Goal: Information Seeking & Learning: Learn about a topic

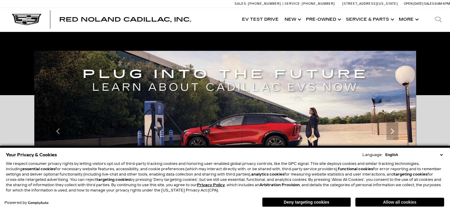
click at [396, 202] on button "Allow all cookies" at bounding box center [399, 202] width 89 height 9
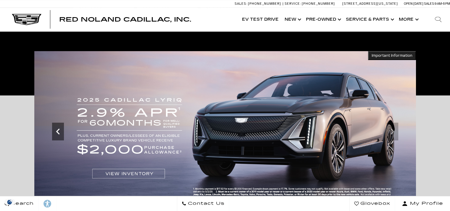
click at [56, 133] on icon "Previous" at bounding box center [58, 132] width 12 height 12
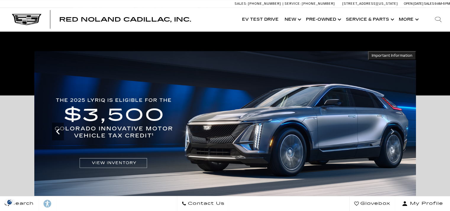
click at [56, 133] on icon "Previous" at bounding box center [58, 132] width 12 height 12
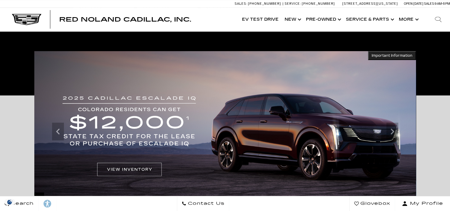
click at [311, 81] on img at bounding box center [225, 131] width 382 height 161
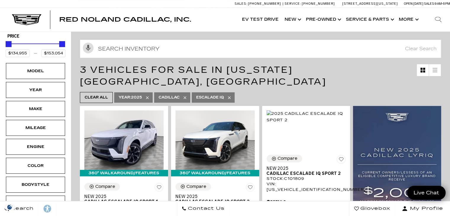
scroll to position [88, 0]
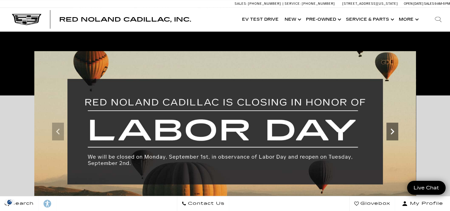
click at [393, 140] on div "Next" at bounding box center [393, 132] width 12 height 18
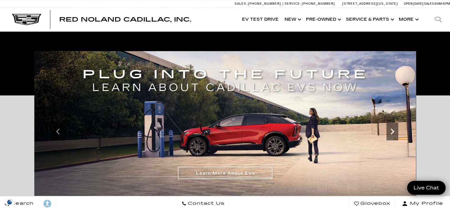
click at [393, 140] on div "Next" at bounding box center [393, 132] width 12 height 18
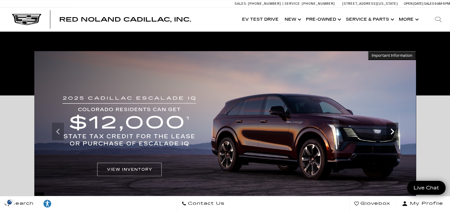
click at [394, 137] on icon "Next" at bounding box center [393, 132] width 12 height 12
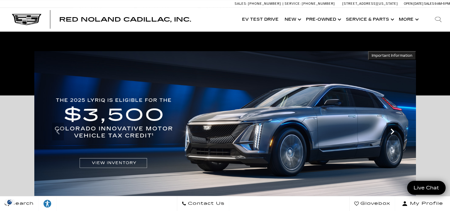
click at [394, 137] on icon "Next" at bounding box center [393, 132] width 12 height 12
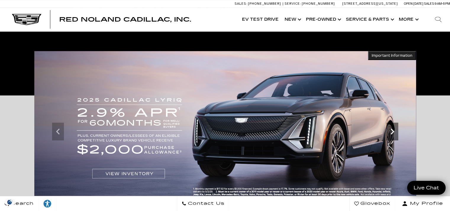
click at [394, 137] on icon "Next" at bounding box center [393, 132] width 12 height 12
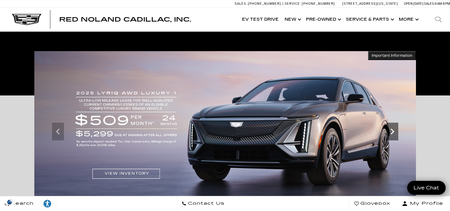
click at [394, 137] on icon "Next" at bounding box center [393, 132] width 12 height 12
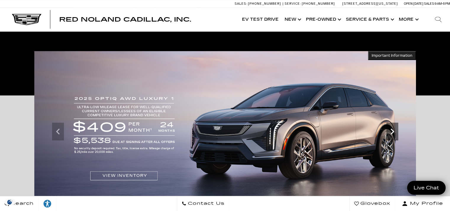
click at [394, 137] on icon "Next" at bounding box center [393, 132] width 12 height 12
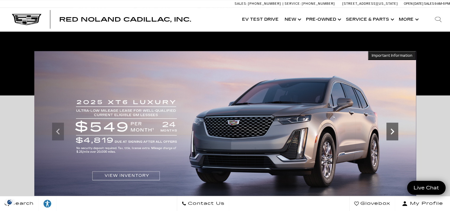
click at [394, 137] on icon "Next" at bounding box center [393, 132] width 12 height 12
click at [59, 134] on icon "Previous" at bounding box center [58, 132] width 12 height 12
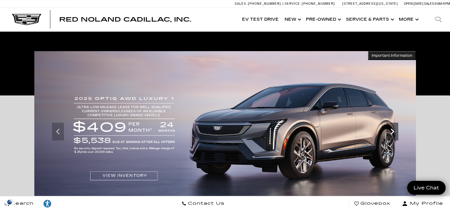
click at [397, 134] on icon "Next" at bounding box center [393, 132] width 12 height 12
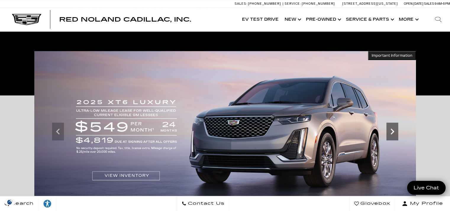
click at [397, 134] on icon "Next" at bounding box center [393, 132] width 12 height 12
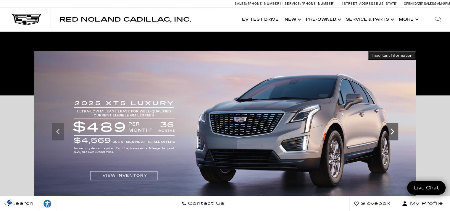
click at [397, 134] on icon "Next" at bounding box center [393, 132] width 12 height 12
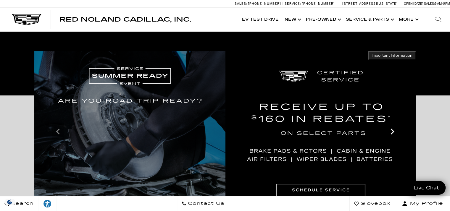
click at [397, 134] on icon "Next" at bounding box center [393, 132] width 12 height 12
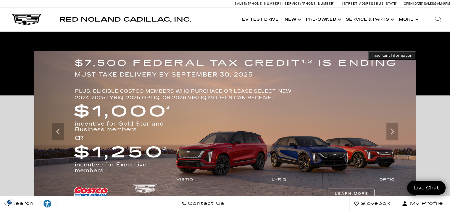
click at [379, 155] on img at bounding box center [225, 131] width 382 height 161
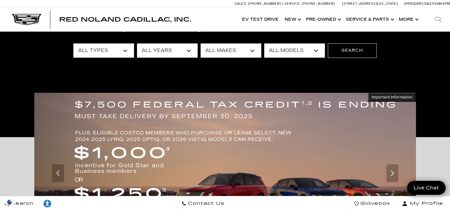
scroll to position [47, 0]
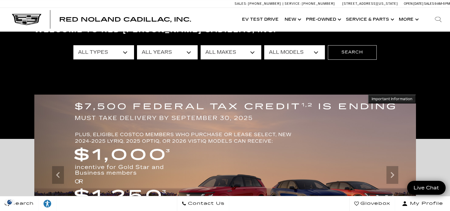
click at [103, 55] on select "All Types New Used Certified Used Demo" at bounding box center [103, 52] width 61 height 14
select select "New"
click at [73, 45] on select "All Types New Used Certified Used Demo" at bounding box center [103, 52] width 61 height 14
click at [161, 51] on select "All Years 2026 2025 2024" at bounding box center [167, 52] width 61 height 14
select select "2024"
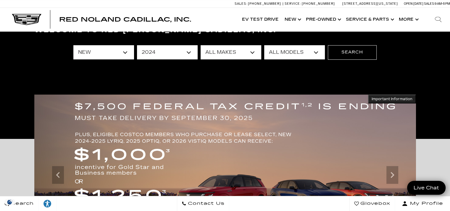
click at [137, 45] on select "All Years 2026 2025 2024" at bounding box center [167, 52] width 61 height 14
click at [227, 52] on select "All Makes Cadillac" at bounding box center [231, 52] width 61 height 14
select select "Cadillac"
click at [201, 45] on select "All Makes Cadillac" at bounding box center [231, 52] width 61 height 14
click at [294, 56] on select "All Models CT4 CT5" at bounding box center [294, 52] width 61 height 14
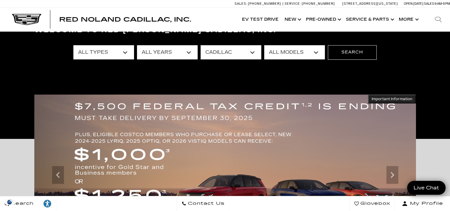
click at [294, 57] on select "All Models CT4 CT5" at bounding box center [294, 52] width 61 height 14
click at [142, 53] on select "All Years 2024" at bounding box center [167, 52] width 61 height 14
select select "Filter by year"
click at [137, 45] on select "All Years 2024" at bounding box center [167, 52] width 61 height 14
click at [286, 49] on select "All Models CT4 CT5 Escalade Escalade ESV ESCALADE IQ ESCALADE IQL LYRIQ OPTIQ V…" at bounding box center [294, 52] width 61 height 14
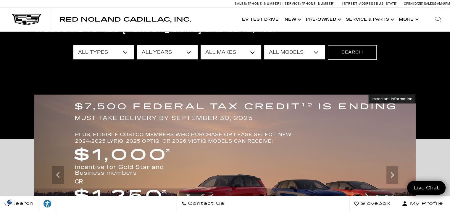
select select "OPTIQ"
click at [264, 45] on select "All Models CT4 CT5 Escalade Escalade ESV ESCALADE IQ ESCALADE IQL LYRIQ OPTIQ V…" at bounding box center [294, 52] width 61 height 14
click at [344, 52] on button "Search" at bounding box center [352, 52] width 49 height 14
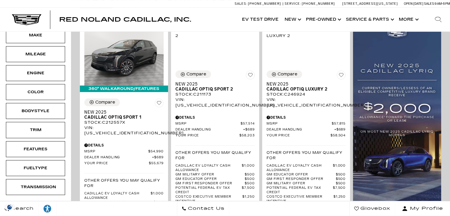
scroll to position [167, 0]
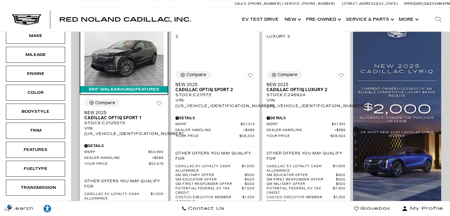
click at [126, 43] on img at bounding box center [123, 56] width 79 height 59
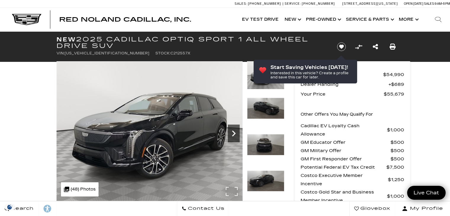
click at [233, 135] on icon "Next" at bounding box center [234, 134] width 4 height 6
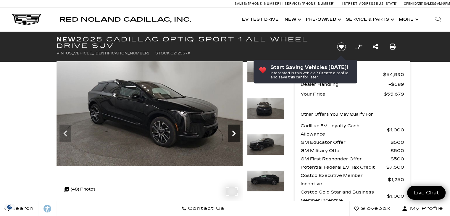
click at [234, 136] on icon "Next" at bounding box center [234, 134] width 12 height 12
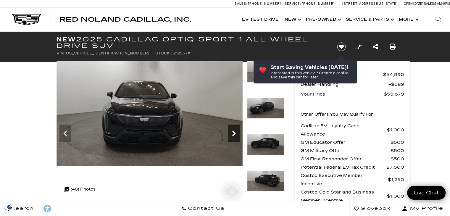
click at [234, 136] on icon "Next" at bounding box center [234, 134] width 12 height 12
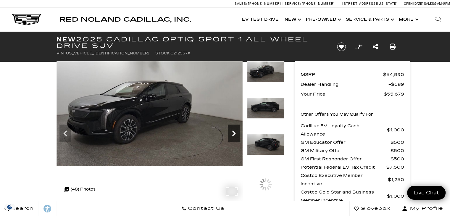
click at [234, 136] on icon "Next" at bounding box center [234, 134] width 12 height 12
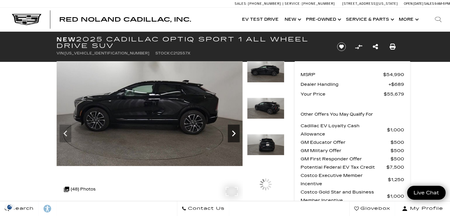
click at [234, 136] on icon "Next" at bounding box center [234, 134] width 12 height 12
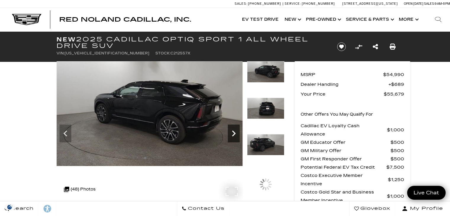
click at [234, 136] on icon "Next" at bounding box center [234, 134] width 12 height 12
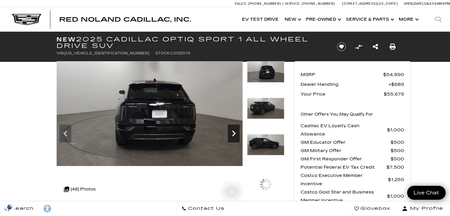
click at [234, 136] on icon "Next" at bounding box center [234, 134] width 12 height 12
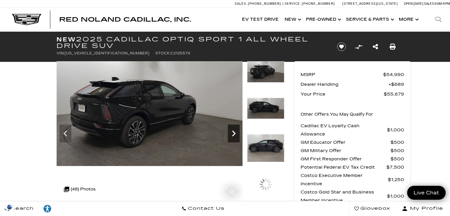
click at [234, 136] on icon "Next" at bounding box center [234, 134] width 12 height 12
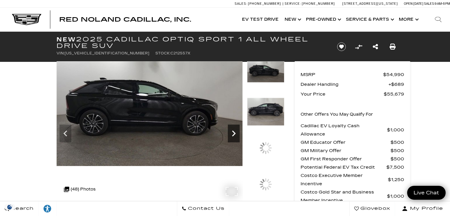
click at [235, 136] on icon "Next" at bounding box center [234, 134] width 12 height 12
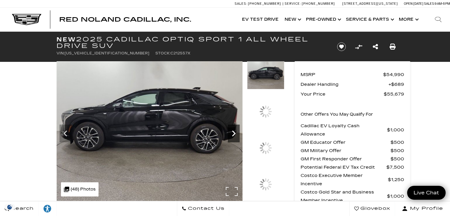
click at [235, 136] on icon "Next" at bounding box center [234, 134] width 12 height 12
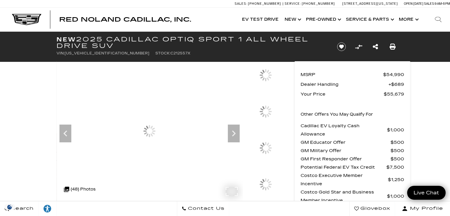
click at [69, 188] on icon at bounding box center [66, 190] width 8 height 8
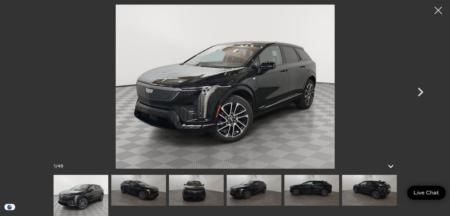
click at [354, 197] on img at bounding box center [369, 190] width 55 height 31
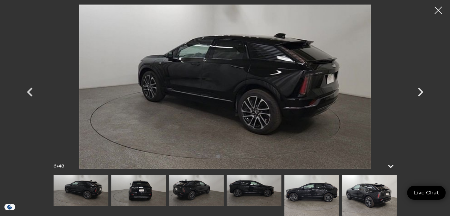
click at [369, 195] on img at bounding box center [369, 195] width 55 height 41
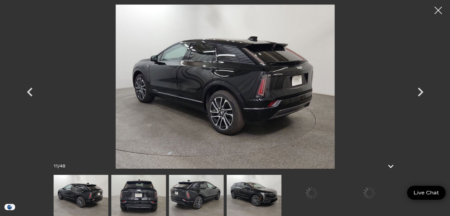
click at [309, 197] on div at bounding box center [311, 193] width 55 height 36
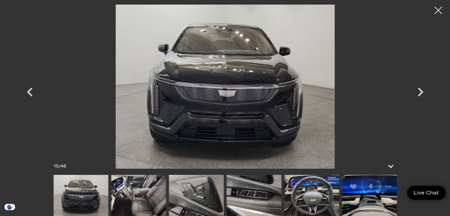
click at [136, 197] on img at bounding box center [138, 195] width 55 height 41
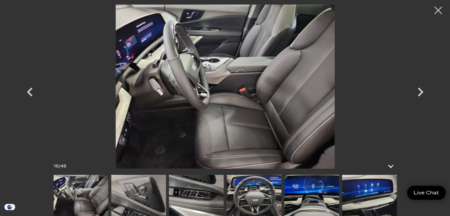
click at [167, 203] on div at bounding box center [225, 195] width 343 height 41
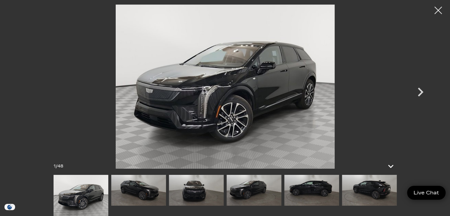
click at [270, 189] on img at bounding box center [254, 190] width 55 height 31
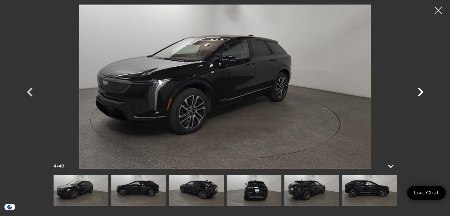
click at [419, 93] on icon "Next" at bounding box center [421, 92] width 18 height 18
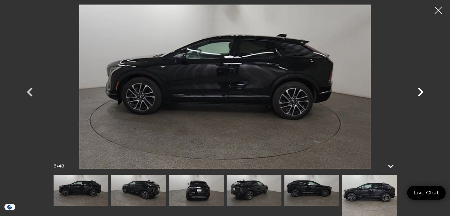
click at [419, 93] on icon "Next" at bounding box center [421, 92] width 18 height 18
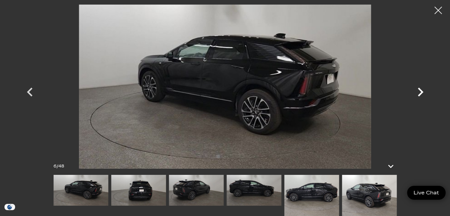
click at [419, 93] on icon "Next" at bounding box center [421, 92] width 18 height 18
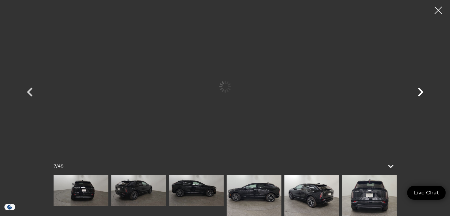
click at [419, 93] on icon "Next" at bounding box center [421, 92] width 18 height 18
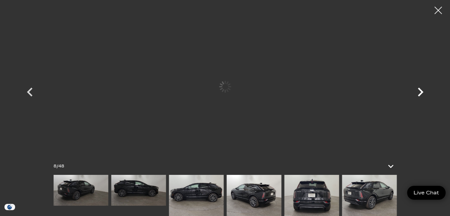
click at [419, 93] on icon "Next" at bounding box center [421, 92] width 18 height 18
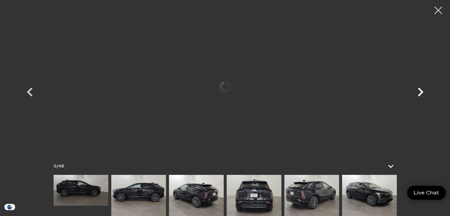
click at [419, 93] on icon "Next" at bounding box center [421, 92] width 18 height 18
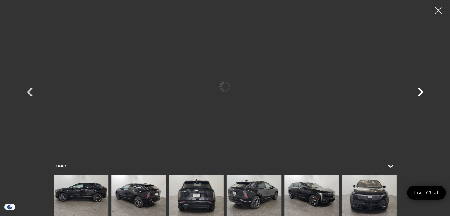
click at [419, 93] on icon "Next" at bounding box center [421, 92] width 18 height 18
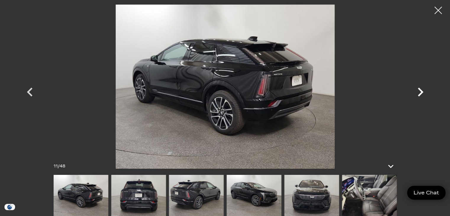
click at [419, 93] on icon "Next" at bounding box center [421, 92] width 18 height 18
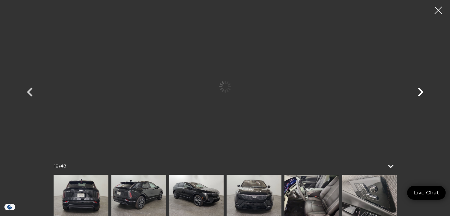
click at [419, 93] on icon "Next" at bounding box center [421, 92] width 18 height 18
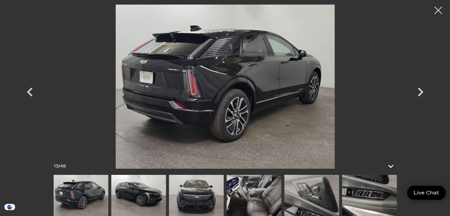
click at [254, 202] on img at bounding box center [254, 195] width 55 height 41
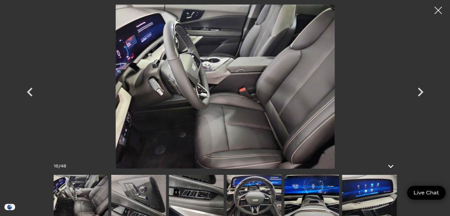
click at [381, 189] on img at bounding box center [369, 195] width 55 height 41
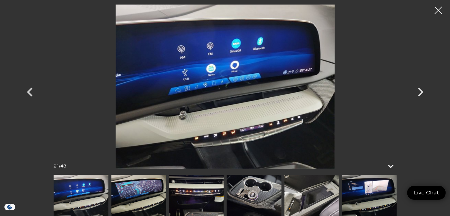
click at [382, 191] on img at bounding box center [369, 195] width 55 height 41
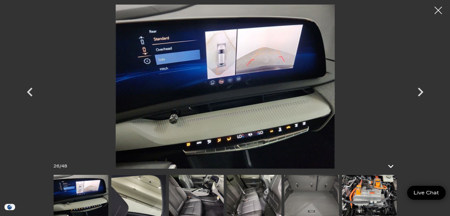
click at [315, 196] on img at bounding box center [311, 195] width 55 height 41
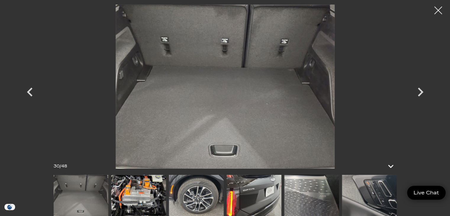
click at [441, 9] on div at bounding box center [439, 11] width 16 height 16
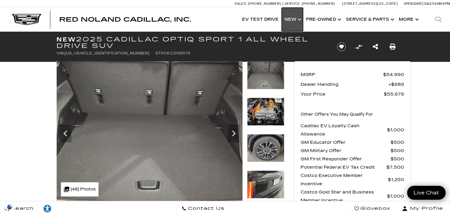
click at [292, 22] on link "Show New" at bounding box center [292, 20] width 21 height 24
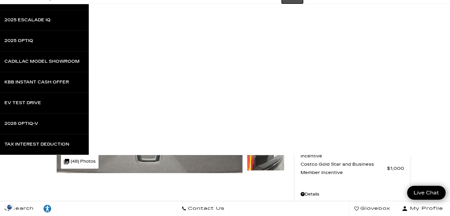
scroll to position [30, 0]
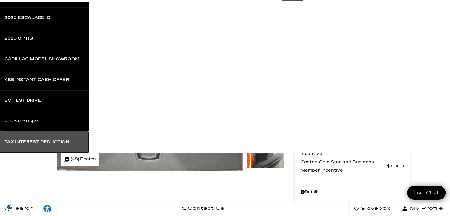
click at [29, 144] on link "Tax Interest Deduction" at bounding box center [44, 142] width 89 height 21
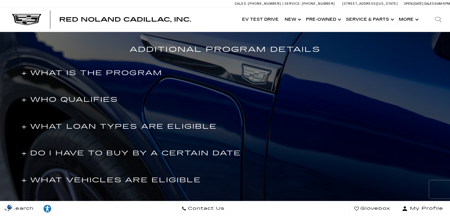
scroll to position [360, 0]
click at [25, 73] on h4 "+ WHAT IS THE PROGRAM" at bounding box center [92, 73] width 141 height 11
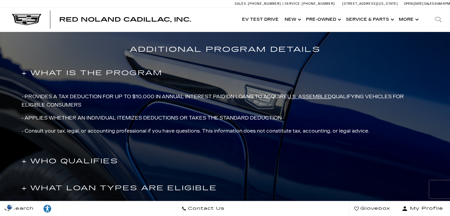
click at [26, 160] on h4 "+ WHO QUALIFIES" at bounding box center [70, 161] width 96 height 11
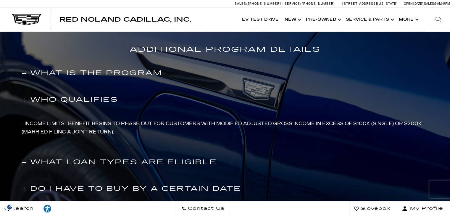
click at [25, 160] on h4 "+ WHAT LOAN TYPES ARE ELIGIBLE" at bounding box center [119, 162] width 195 height 11
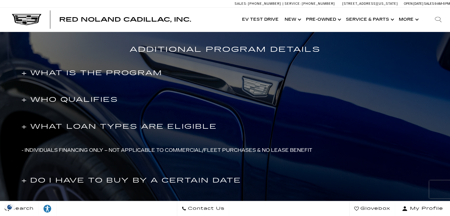
click at [24, 179] on h4 "+ DO I HAVE TO BUY BY A CERTAIN DATE" at bounding box center [132, 180] width 220 height 11
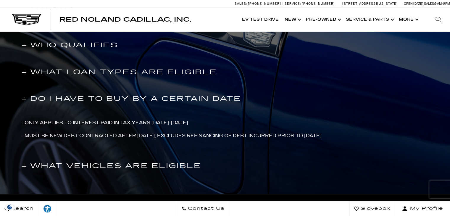
scroll to position [415, 0]
click at [27, 166] on h4 "+ WHAT VEHICLES ARE ELIGIBLE" at bounding box center [112, 165] width 180 height 11
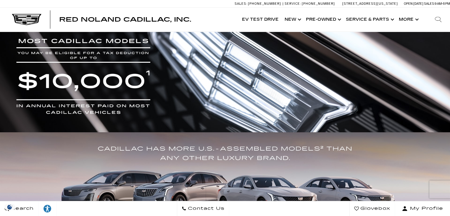
scroll to position [0, 0]
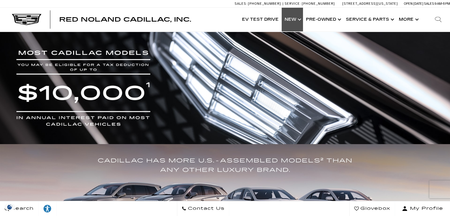
click at [296, 25] on link "Show New" at bounding box center [292, 20] width 21 height 24
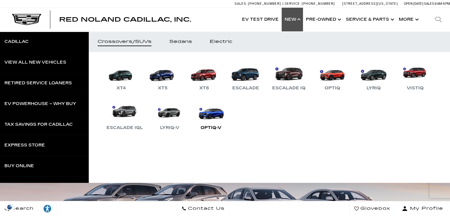
click at [229, 117] on link "OPTIQ-V" at bounding box center [211, 116] width 36 height 31
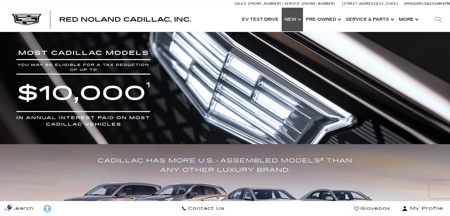
click at [291, 23] on link "Show New" at bounding box center [292, 20] width 21 height 24
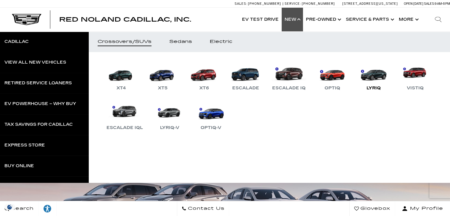
click at [369, 80] on link "LYRIQ" at bounding box center [374, 76] width 36 height 31
click at [375, 77] on link "LYRIQ" at bounding box center [374, 76] width 36 height 31
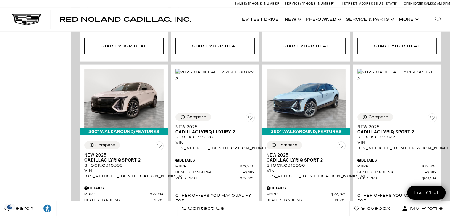
scroll to position [1325, 0]
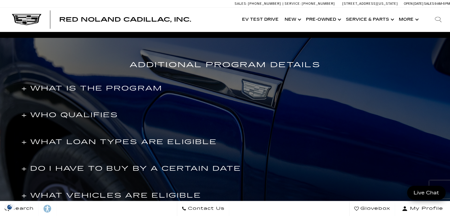
scroll to position [354, 0]
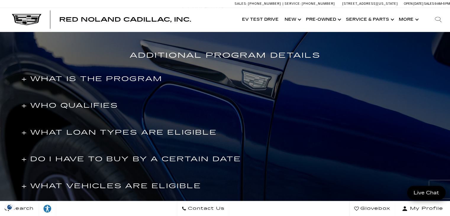
click at [82, 78] on h4 "+ WHAT IS THE PROGRAM" at bounding box center [92, 79] width 141 height 11
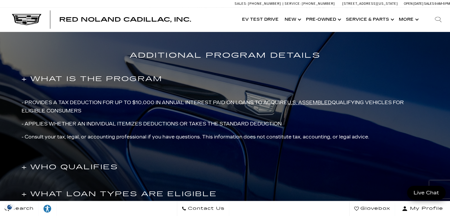
click at [39, 168] on h4 "+ WHO QUALIFIES" at bounding box center [70, 167] width 96 height 11
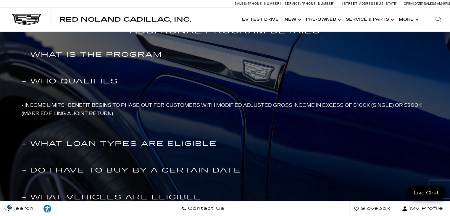
scroll to position [379, 0]
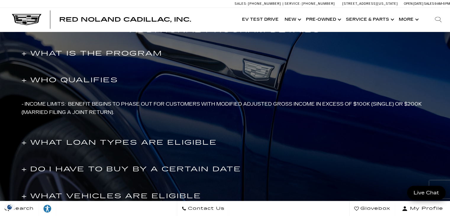
click at [54, 146] on h4 "+ WHAT LOAN TYPES ARE ELIGIBLE" at bounding box center [119, 142] width 195 height 11
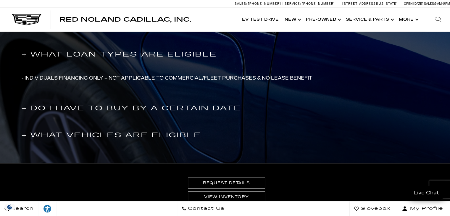
scroll to position [432, 0]
click at [57, 131] on h4 "+ WHAT VEHICLES ARE ELIGIBLE" at bounding box center [112, 135] width 180 height 11
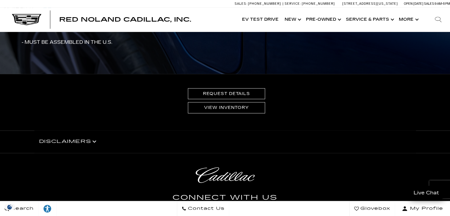
scroll to position [522, 0]
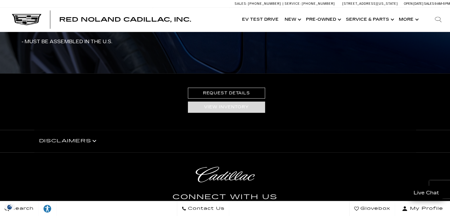
click at [237, 110] on link "VIEW INVENTORY" at bounding box center [226, 107] width 77 height 11
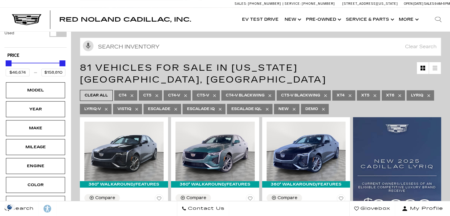
scroll to position [86, 0]
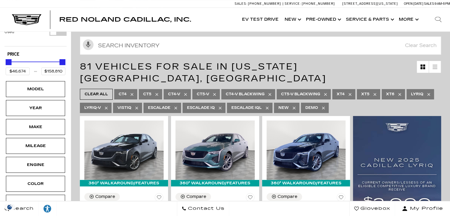
click at [88, 91] on span "Clear All" at bounding box center [96, 94] width 23 height 7
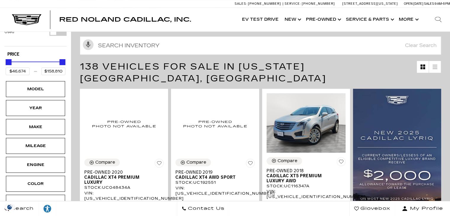
type input "$19,189"
type input "$195,000"
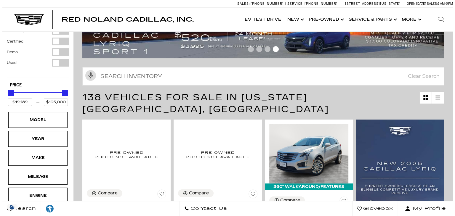
scroll to position [56, 0]
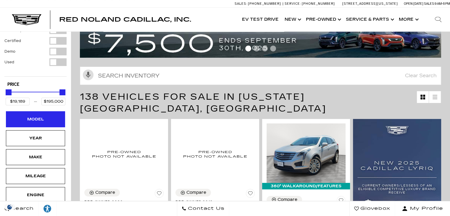
drag, startPoint x: 169, startPoint y: 135, endPoint x: 46, endPoint y: 112, distance: 125.9
click at [46, 116] on div "Model" at bounding box center [36, 119] width 30 height 7
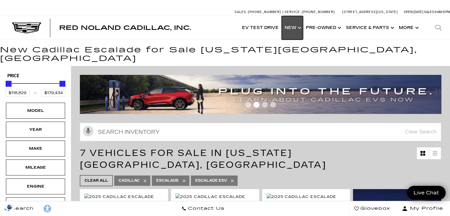
click at [288, 28] on link "Show New" at bounding box center [292, 28] width 21 height 24
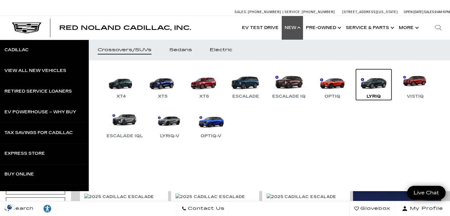
click at [366, 83] on link "LYRIQ" at bounding box center [374, 84] width 36 height 31
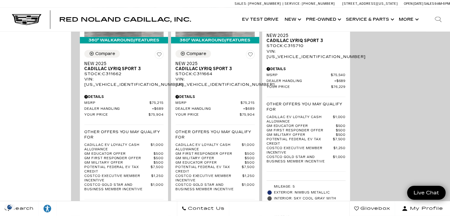
scroll to position [1724, 0]
